Goal: Subscribe to service/newsletter

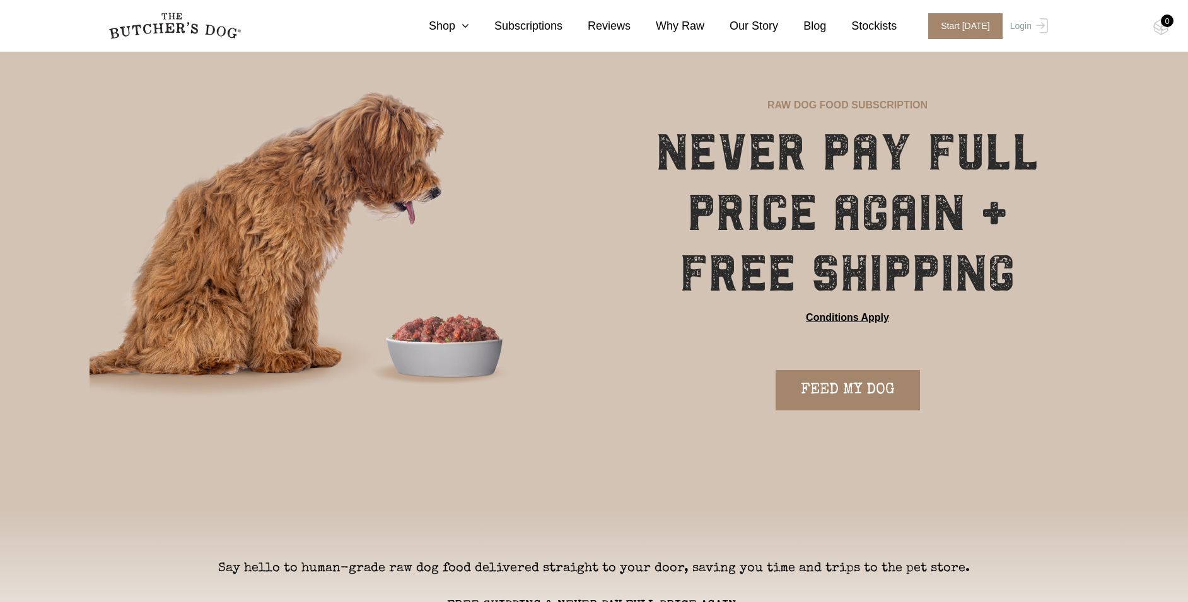
scroll to position [44, 0]
click at [896, 390] on link "FEED MY DOG" at bounding box center [848, 390] width 144 height 40
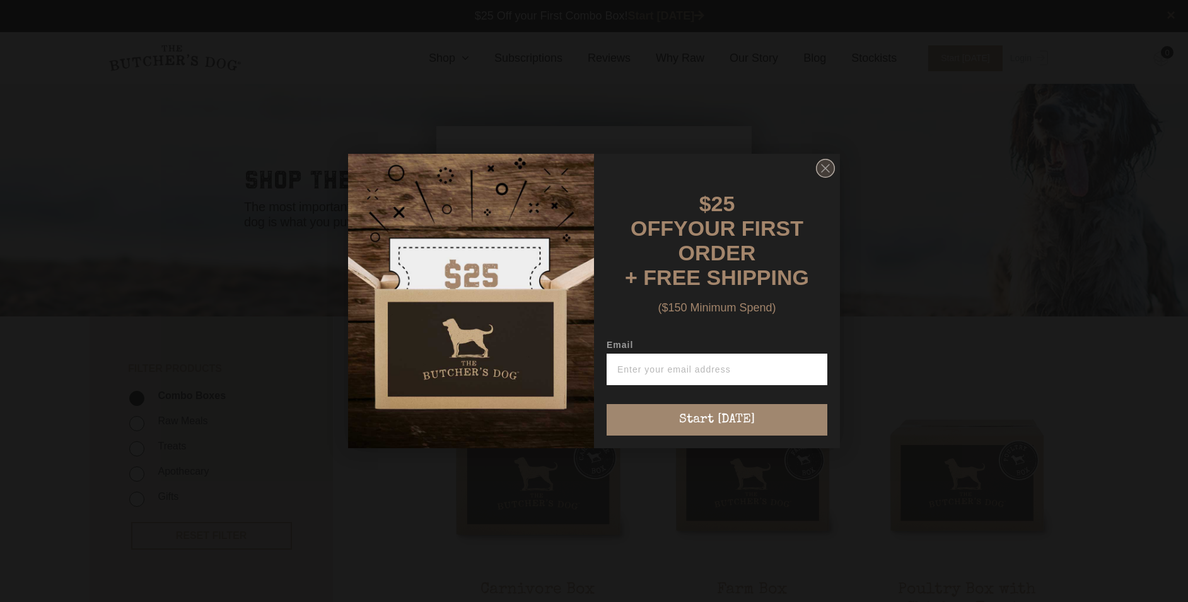
scroll to position [1, 0]
click at [821, 178] on circle "Close dialog" at bounding box center [826, 169] width 18 height 18
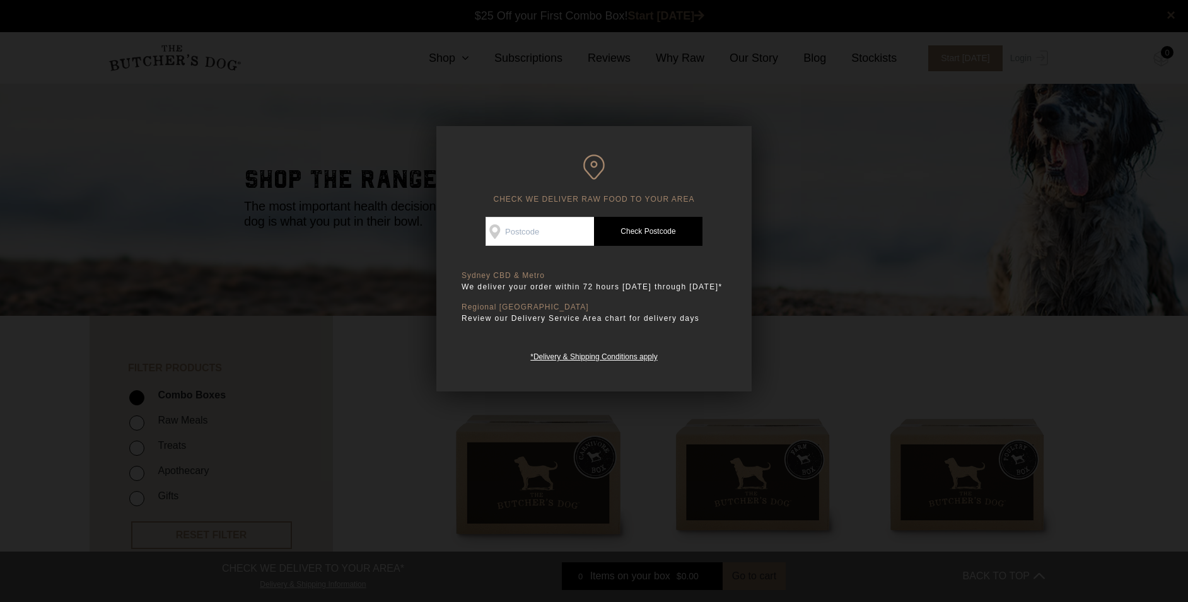
click at [558, 230] on input "Check Availability At" at bounding box center [540, 231] width 108 height 29
type input "4220"
click at [634, 234] on link "Check Postcode" at bounding box center [648, 231] width 108 height 29
